Goal: Navigation & Orientation: Find specific page/section

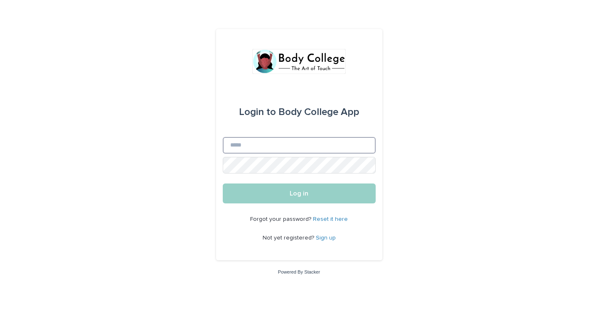
click at [278, 145] on input "Email" at bounding box center [299, 145] width 153 height 17
type input "**********"
click at [223, 184] on button "Log in" at bounding box center [299, 194] width 153 height 20
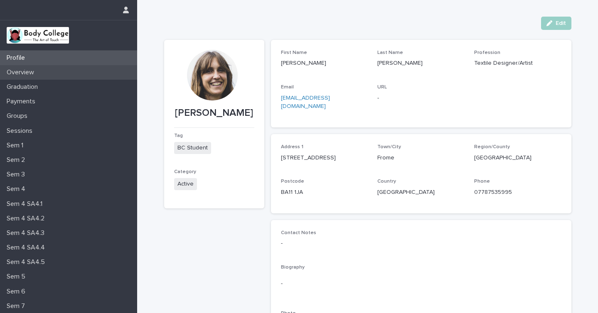
click at [29, 71] on p "Overview" at bounding box center [21, 73] width 37 height 8
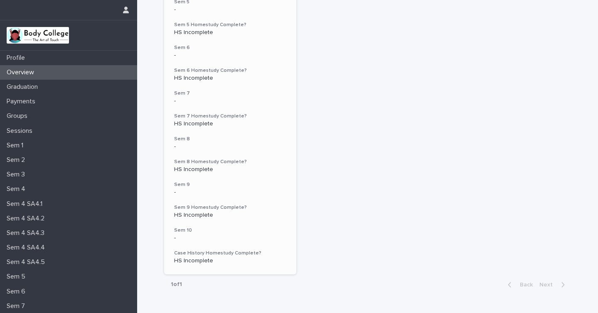
scroll to position [393, 0]
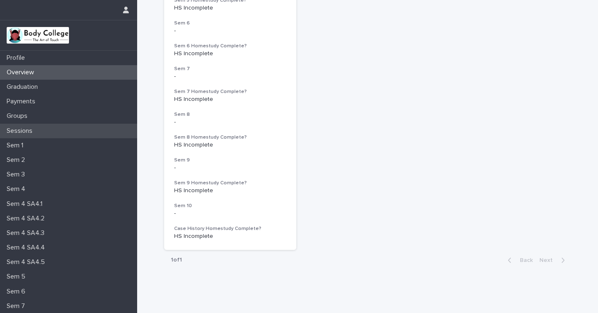
click at [27, 127] on p "Sessions" at bounding box center [21, 131] width 36 height 8
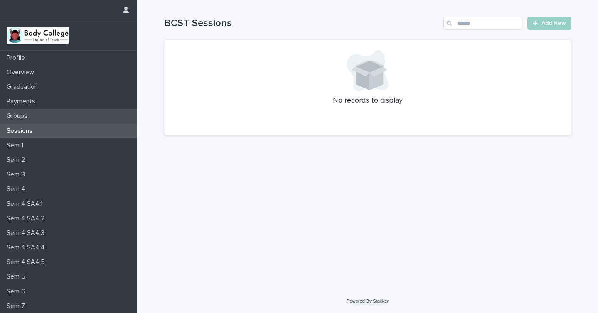
click at [26, 114] on p "Groups" at bounding box center [18, 116] width 31 height 8
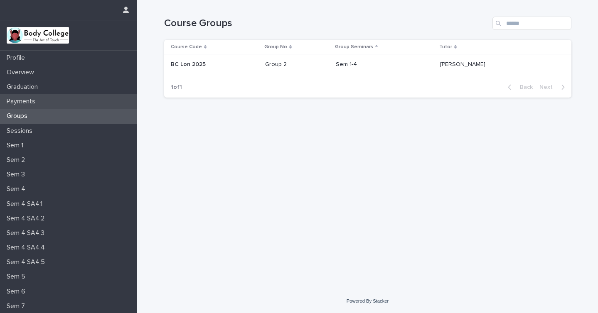
click at [27, 101] on p "Payments" at bounding box center [22, 102] width 39 height 8
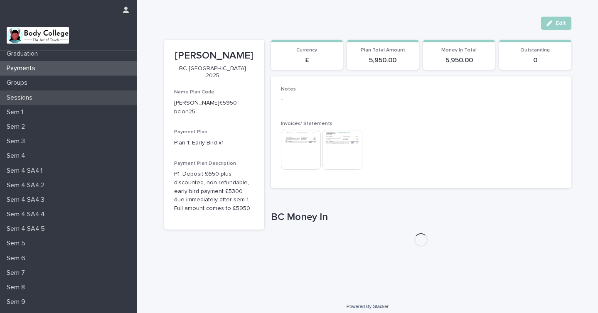
scroll to position [59, 0]
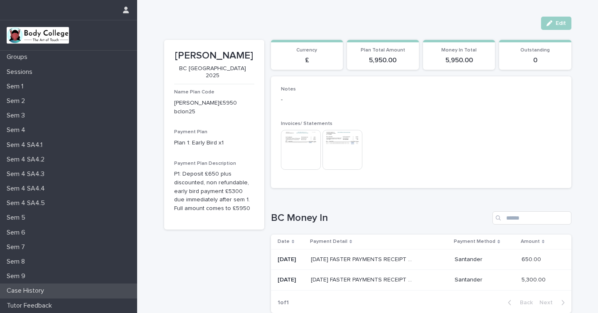
click at [34, 290] on p "Case History" at bounding box center [26, 291] width 47 height 8
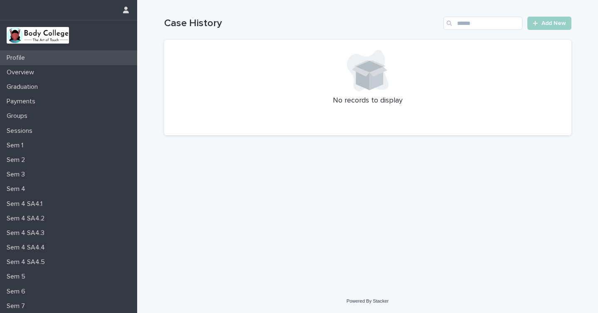
click at [26, 58] on p "Profile" at bounding box center [17, 58] width 28 height 8
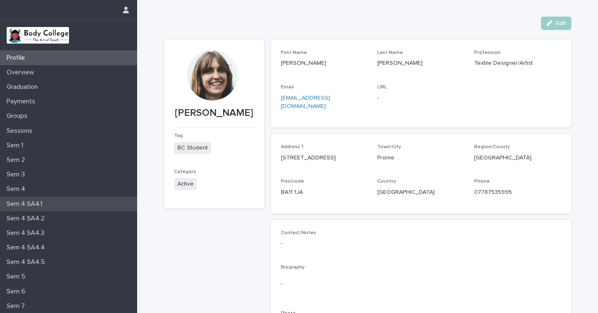
scroll to position [5, 0]
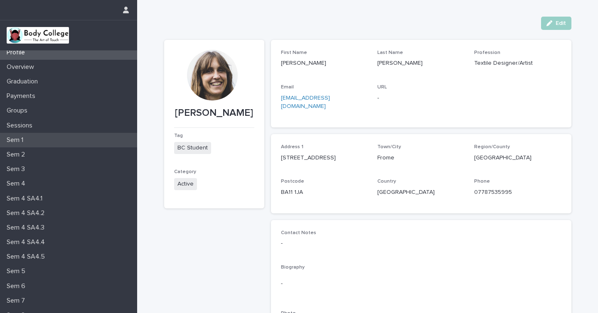
click at [41, 135] on div "Sem 1" at bounding box center [68, 140] width 137 height 15
